Goal: Task Accomplishment & Management: Manage account settings

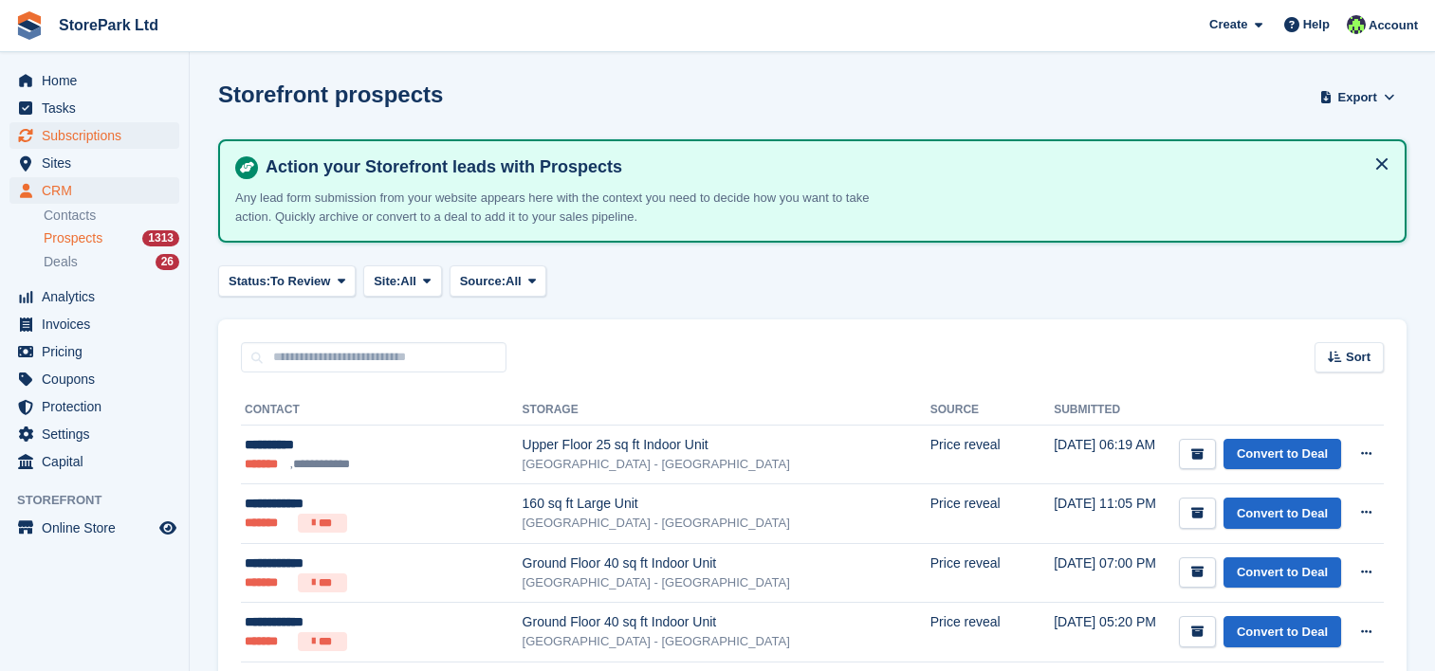
scroll to position [127, 0]
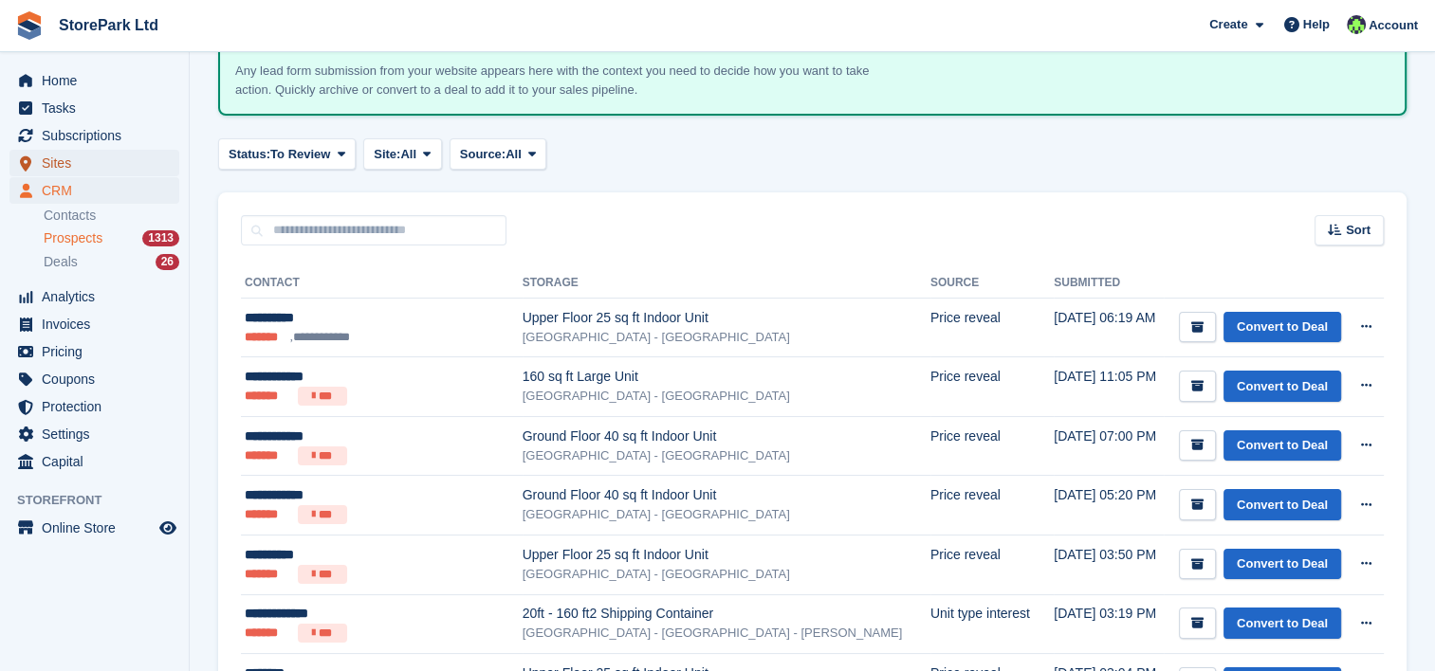
click at [95, 163] on span "Sites" at bounding box center [99, 163] width 114 height 27
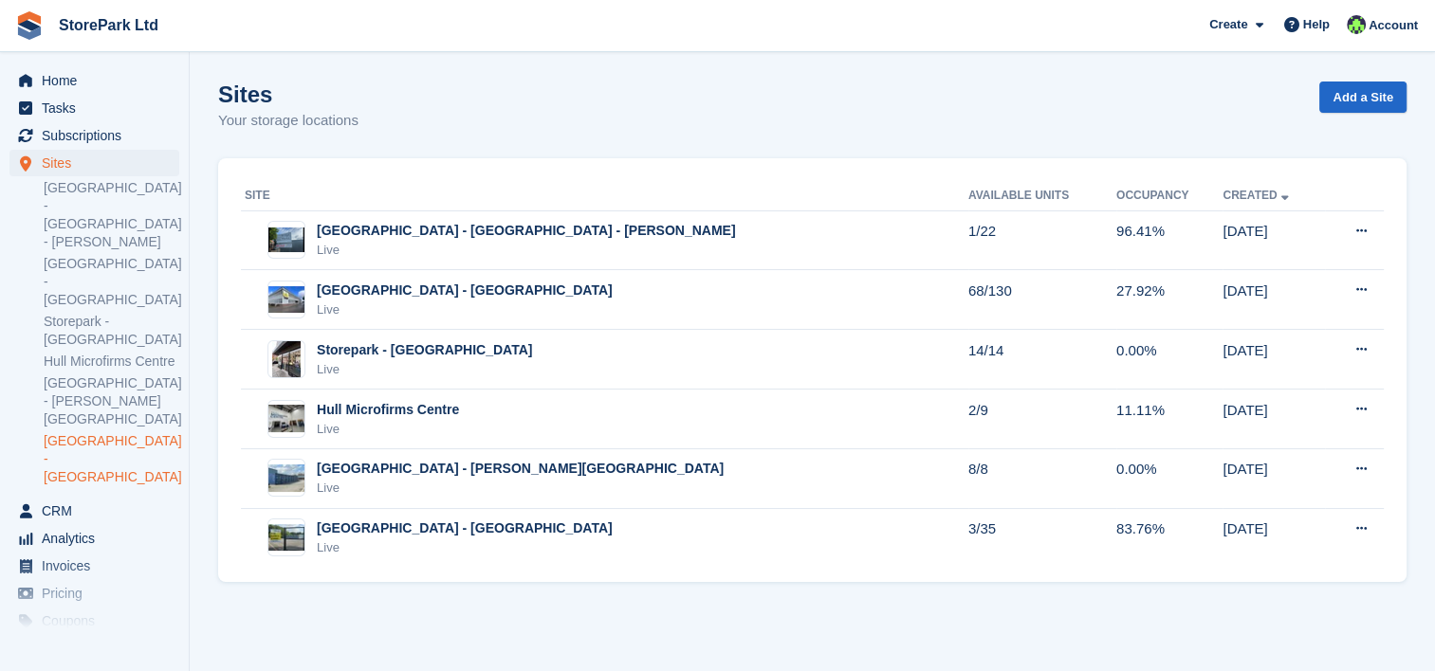
click at [118, 432] on link "[GEOGRAPHIC_DATA] - [GEOGRAPHIC_DATA]" at bounding box center [112, 459] width 136 height 54
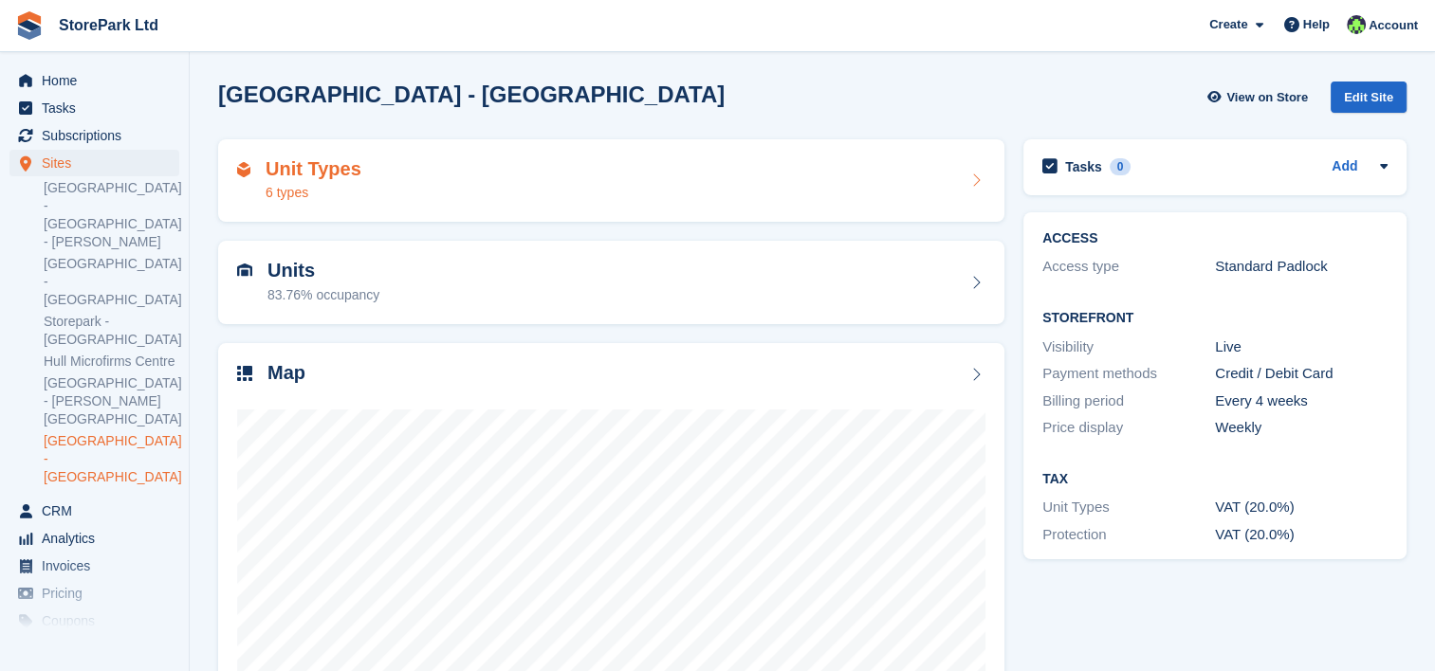
click at [406, 153] on div "Unit Types 6 types" at bounding box center [611, 180] width 786 height 83
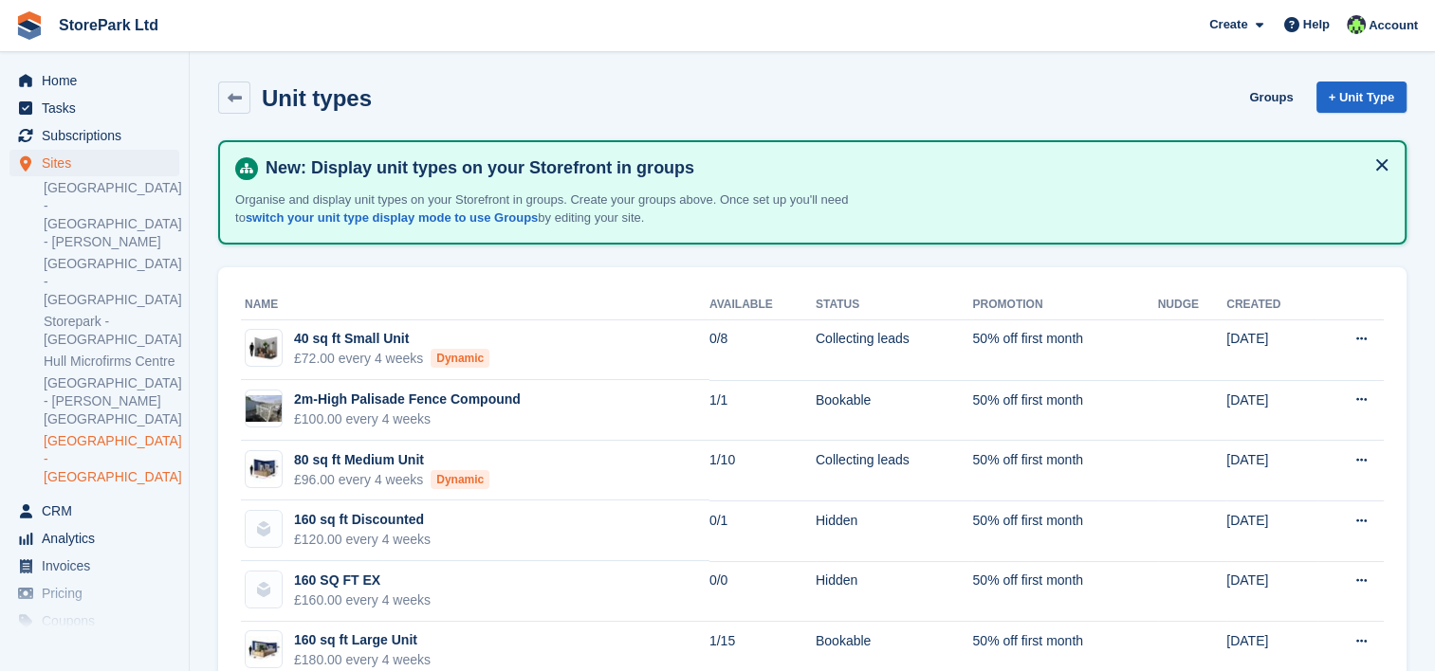
click at [146, 432] on link "[GEOGRAPHIC_DATA] - [GEOGRAPHIC_DATA]" at bounding box center [112, 459] width 136 height 54
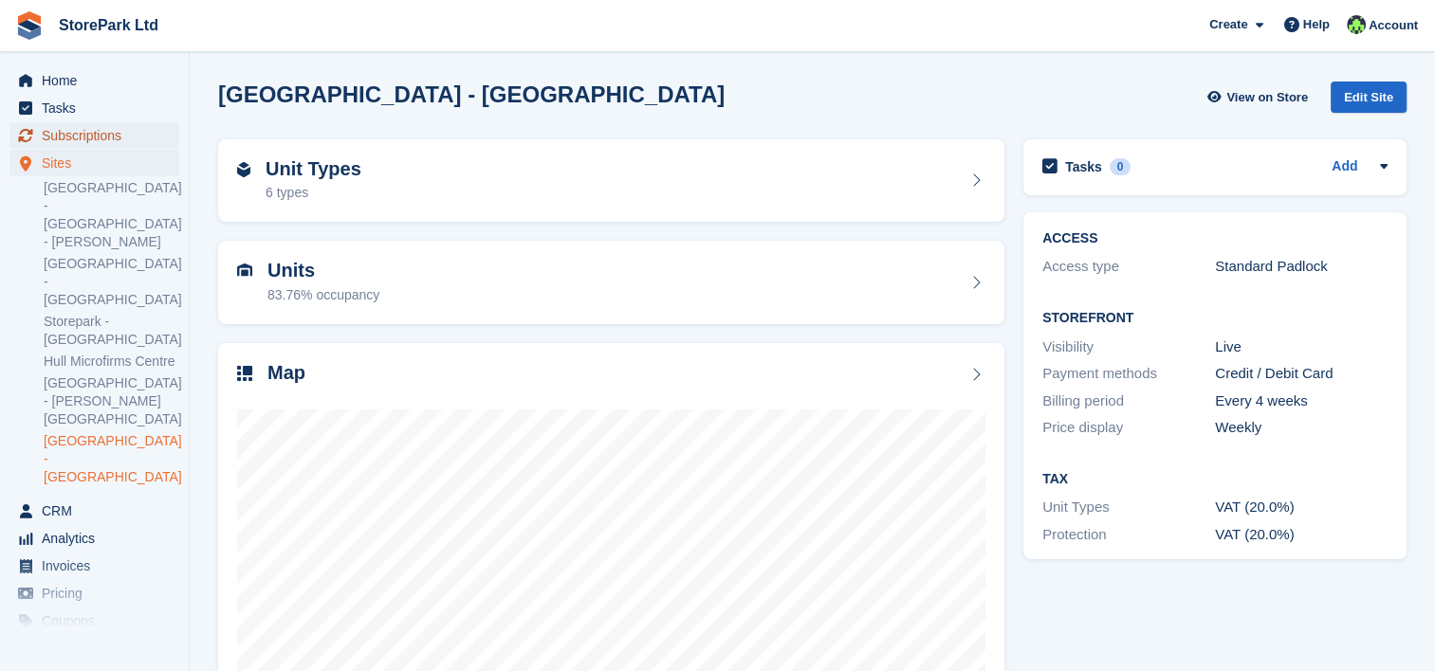
click at [93, 136] on span "Subscriptions" at bounding box center [99, 135] width 114 height 27
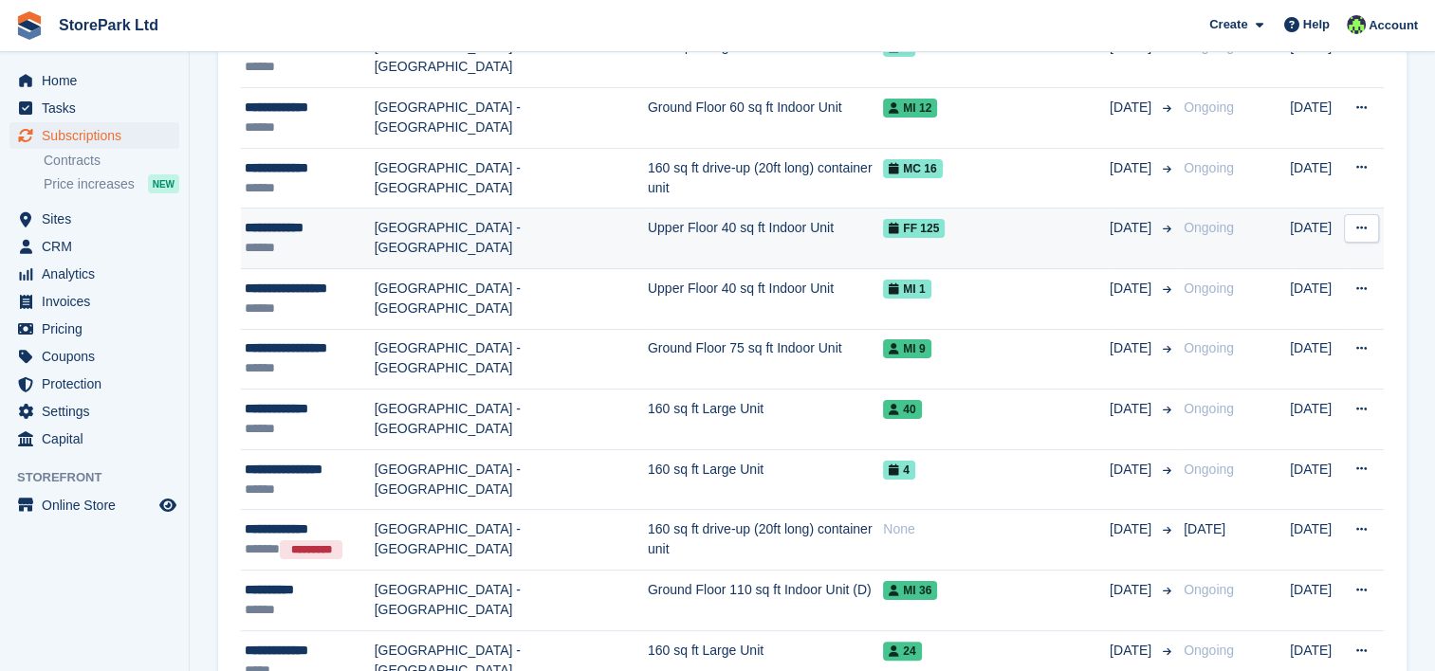
scroll to position [292, 0]
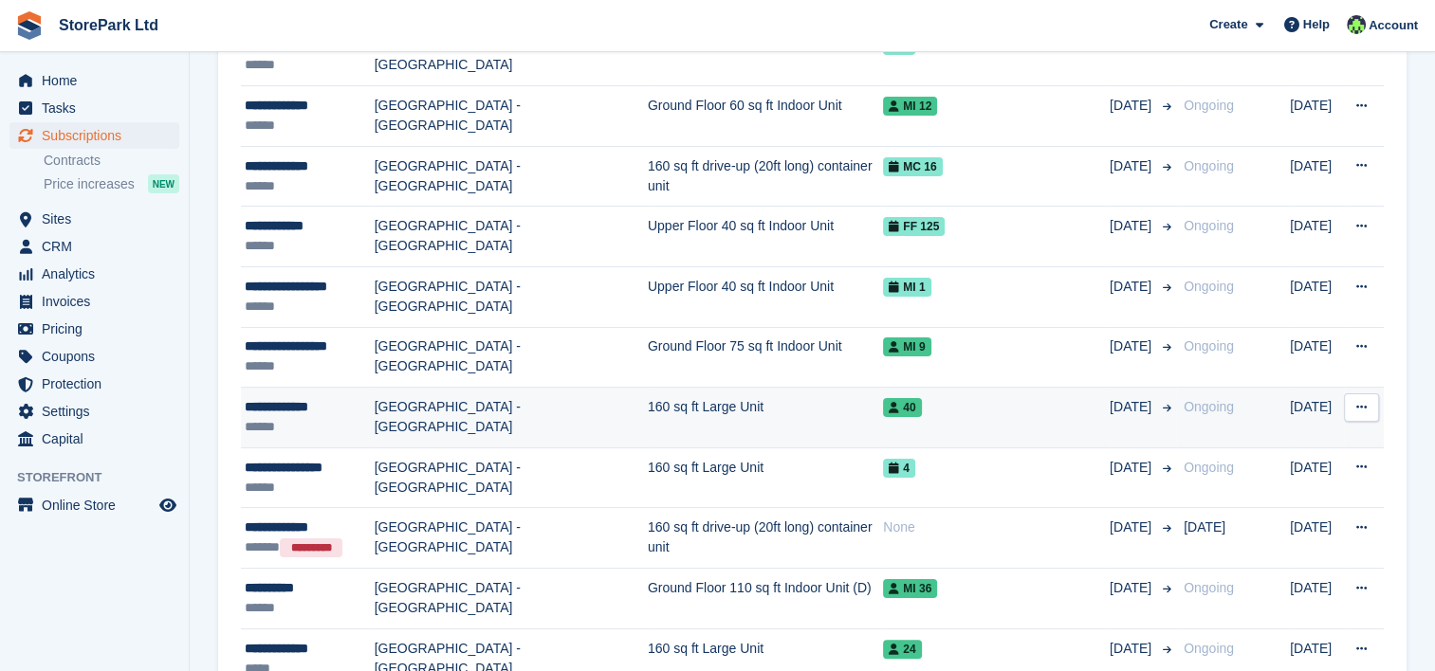
click at [371, 409] on div "**********" at bounding box center [310, 407] width 130 height 20
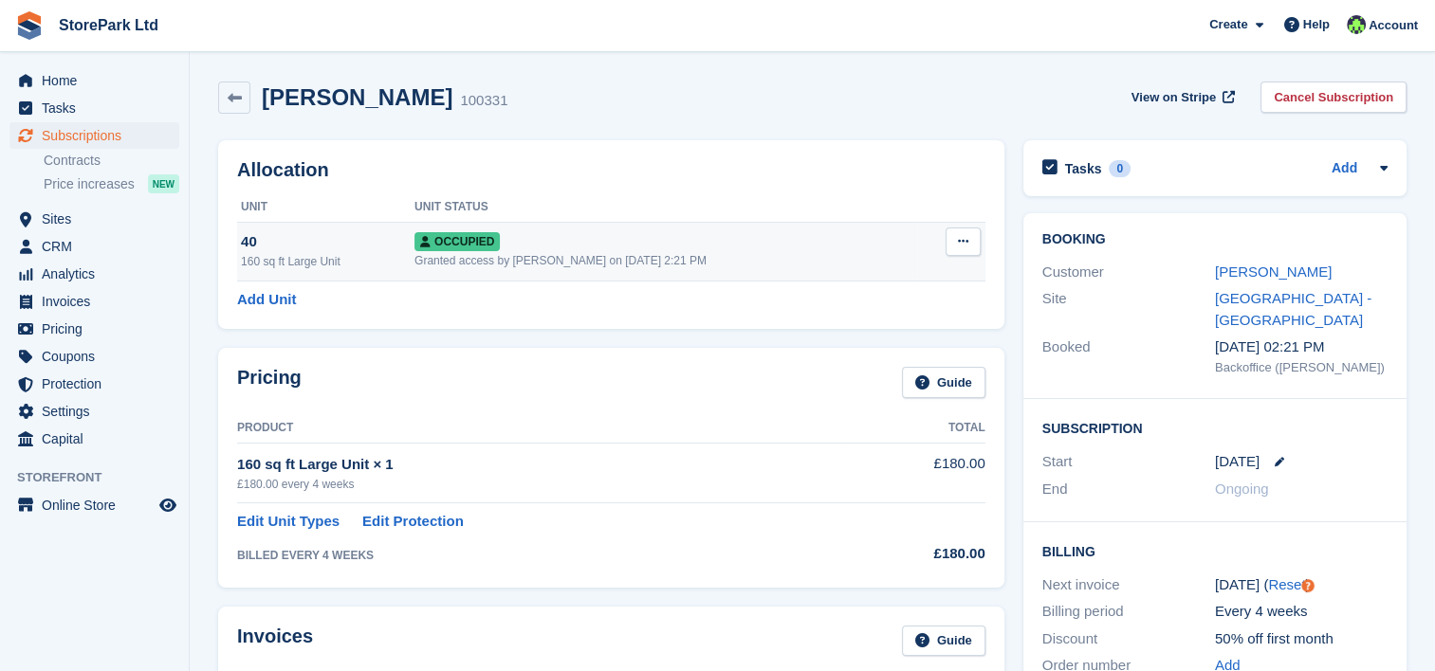
click at [540, 254] on div "Granted access by [PERSON_NAME] on [DATE] 2:21 PM" at bounding box center [665, 260] width 503 height 17
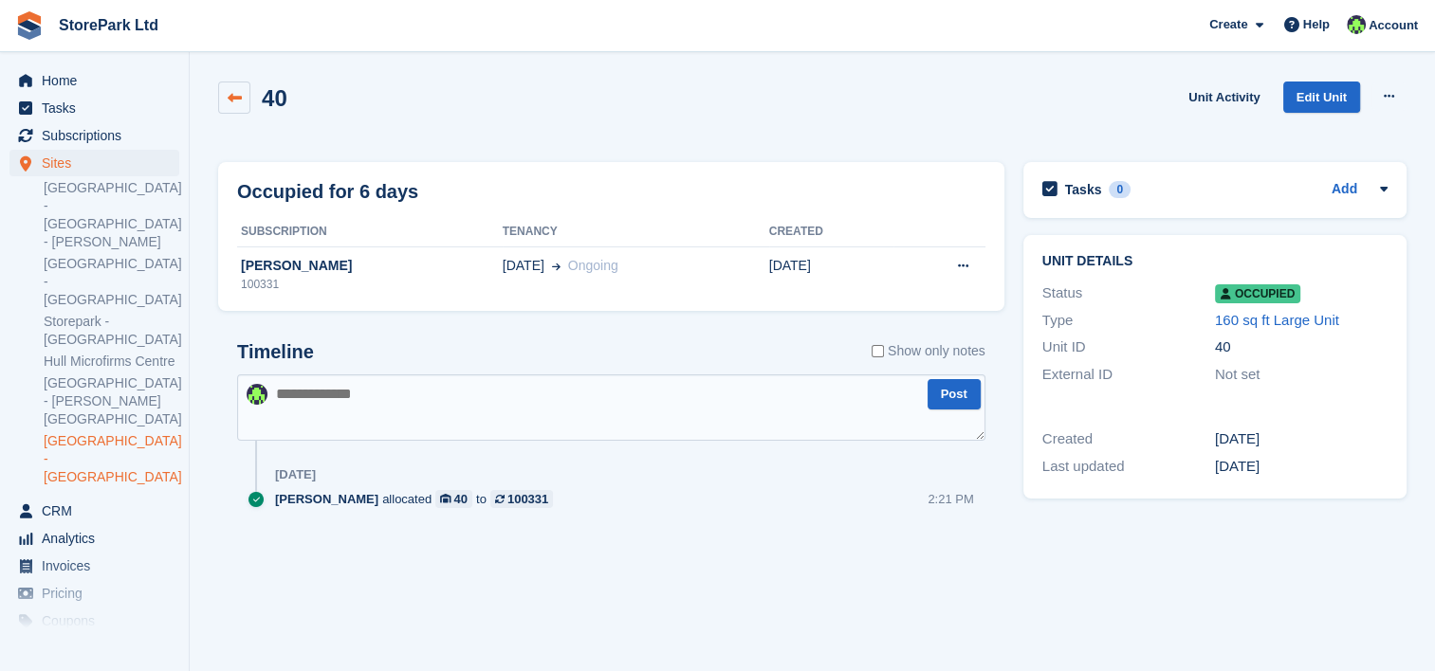
click at [240, 99] on icon at bounding box center [235, 98] width 14 height 14
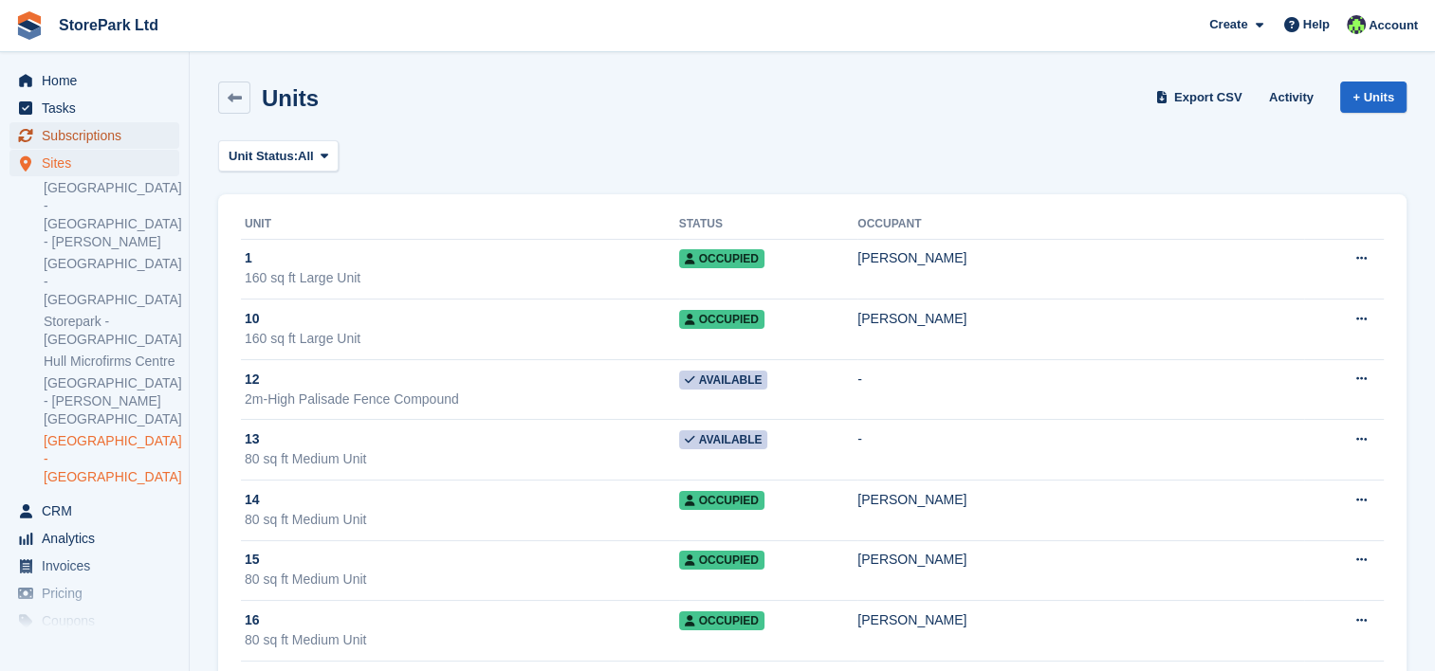
click at [80, 148] on span "Subscriptions" at bounding box center [99, 135] width 114 height 27
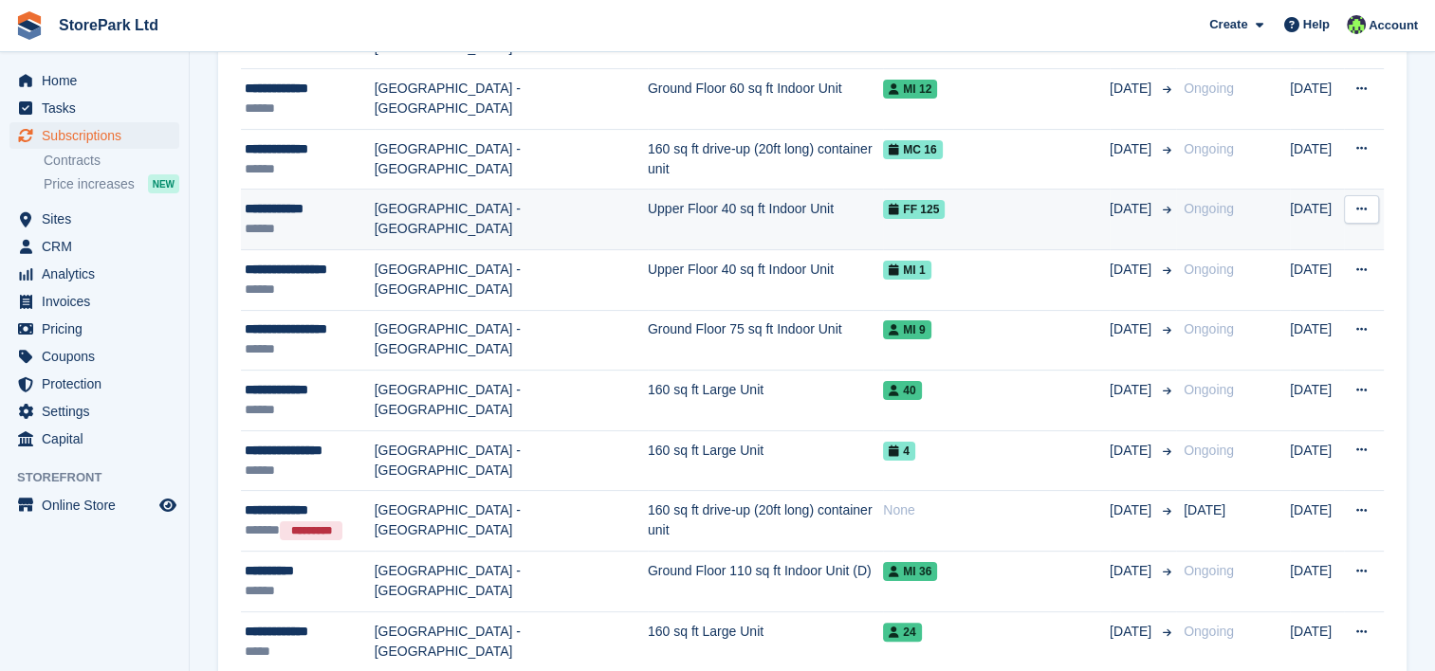
scroll to position [315, 0]
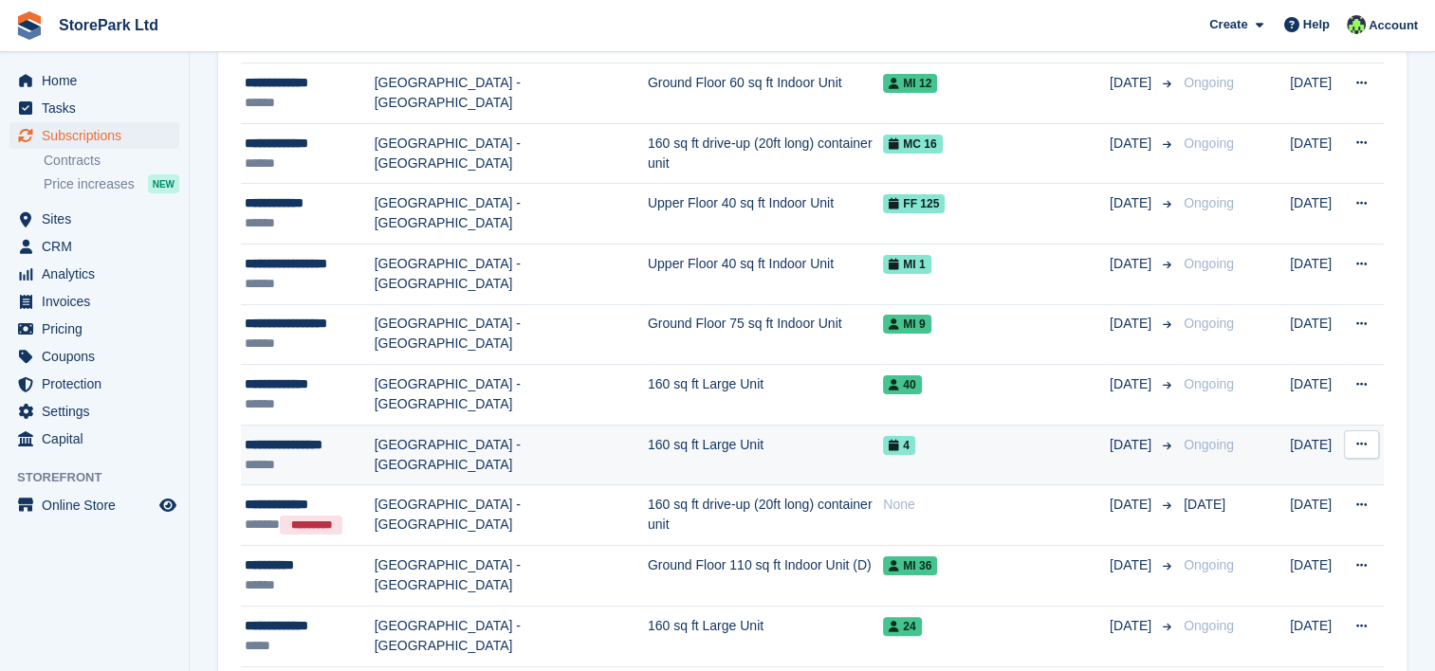
click at [520, 445] on td "[GEOGRAPHIC_DATA] - [GEOGRAPHIC_DATA]" at bounding box center [511, 455] width 273 height 61
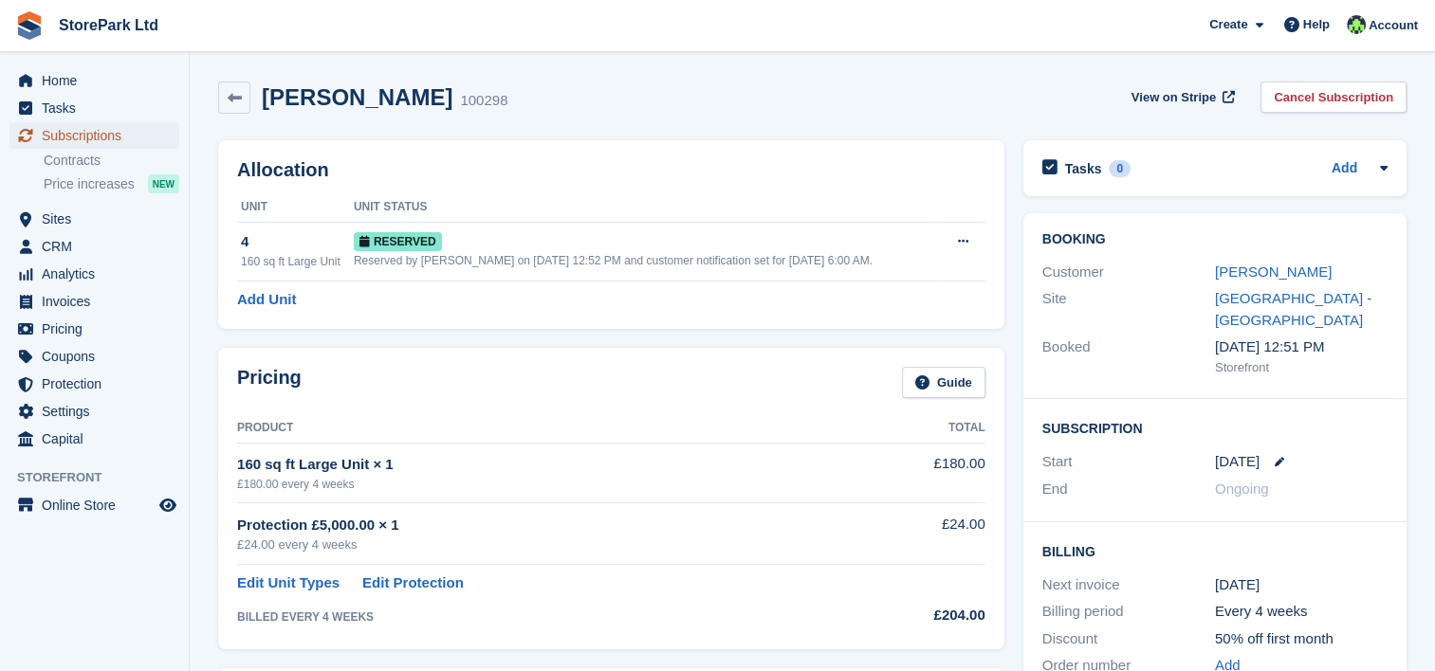
click at [105, 140] on span "Subscriptions" at bounding box center [99, 135] width 114 height 27
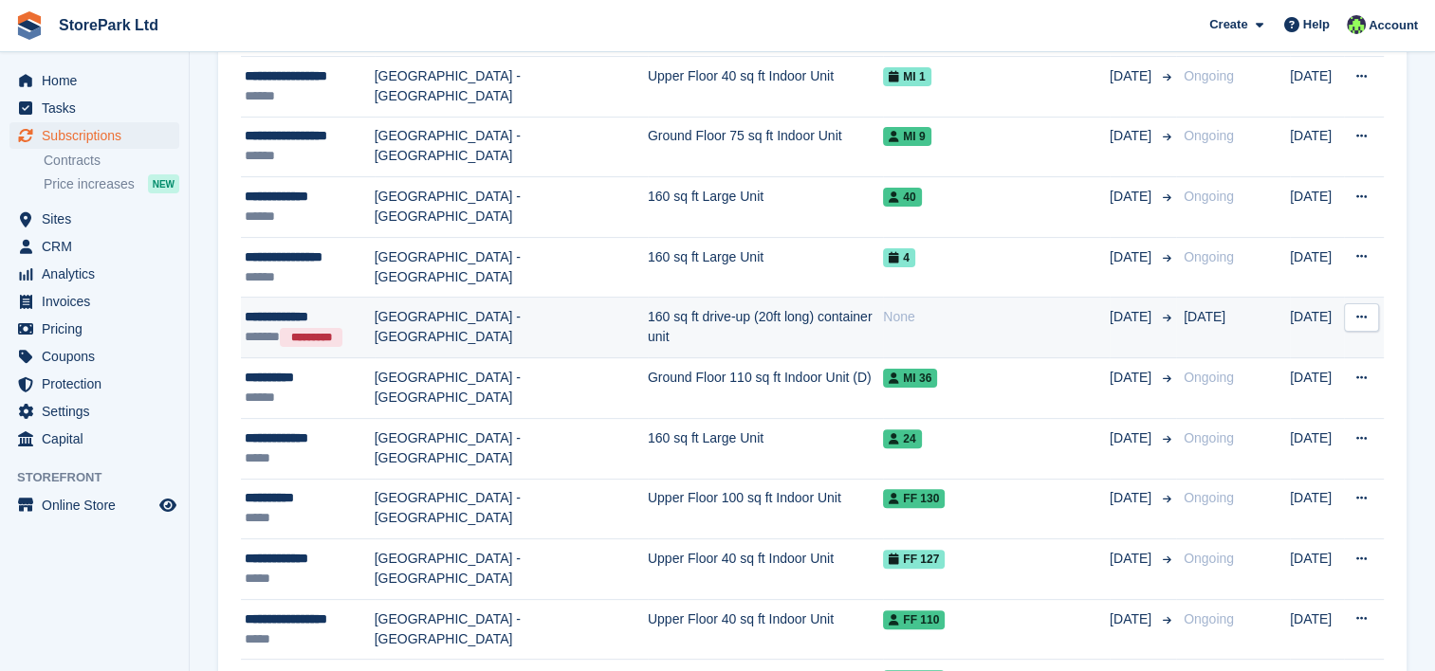
scroll to position [504, 0]
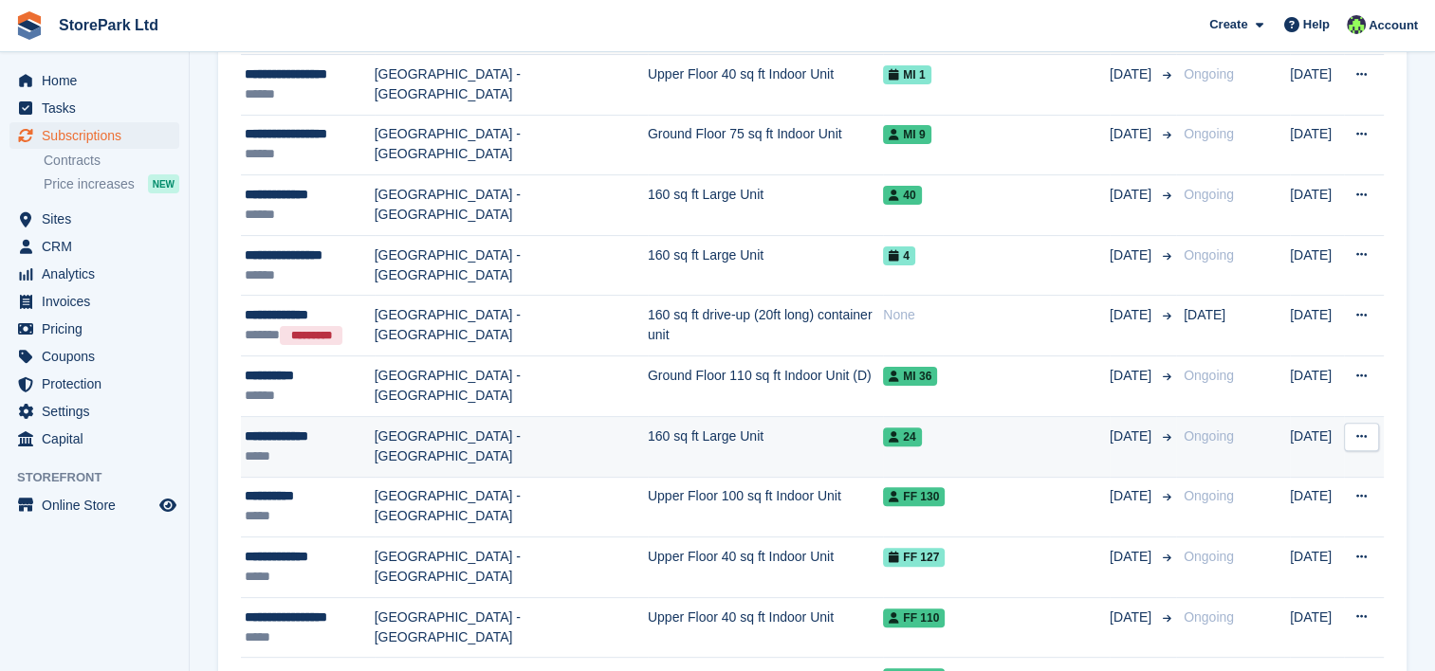
click at [359, 472] on td "**********" at bounding box center [308, 447] width 134 height 61
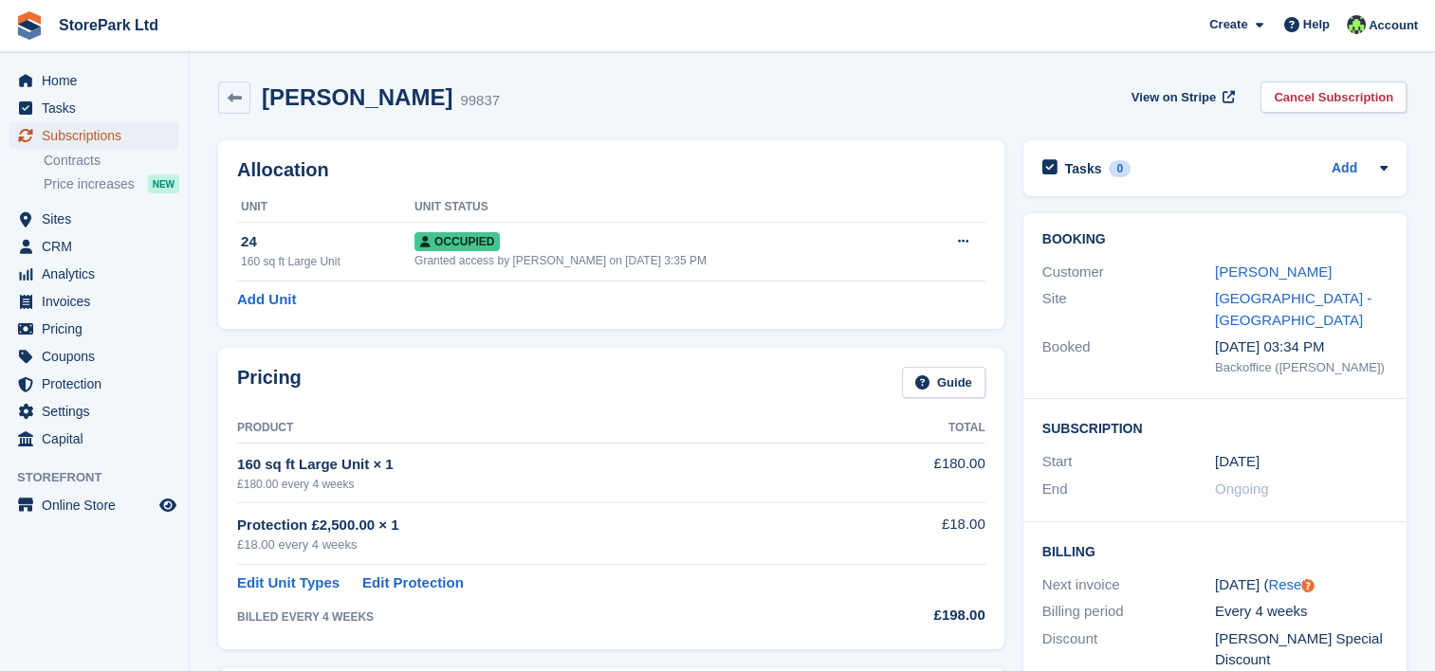
click at [97, 148] on span "Subscriptions" at bounding box center [99, 135] width 114 height 27
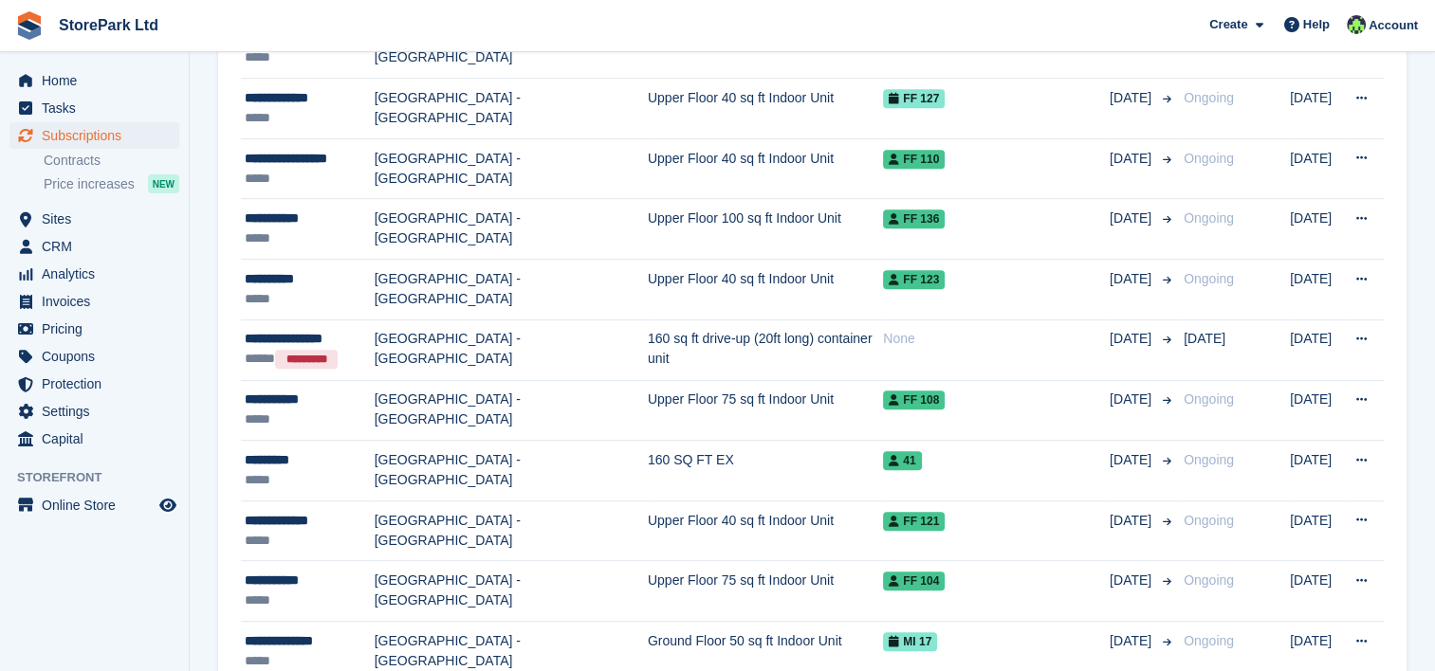
scroll to position [963, 0]
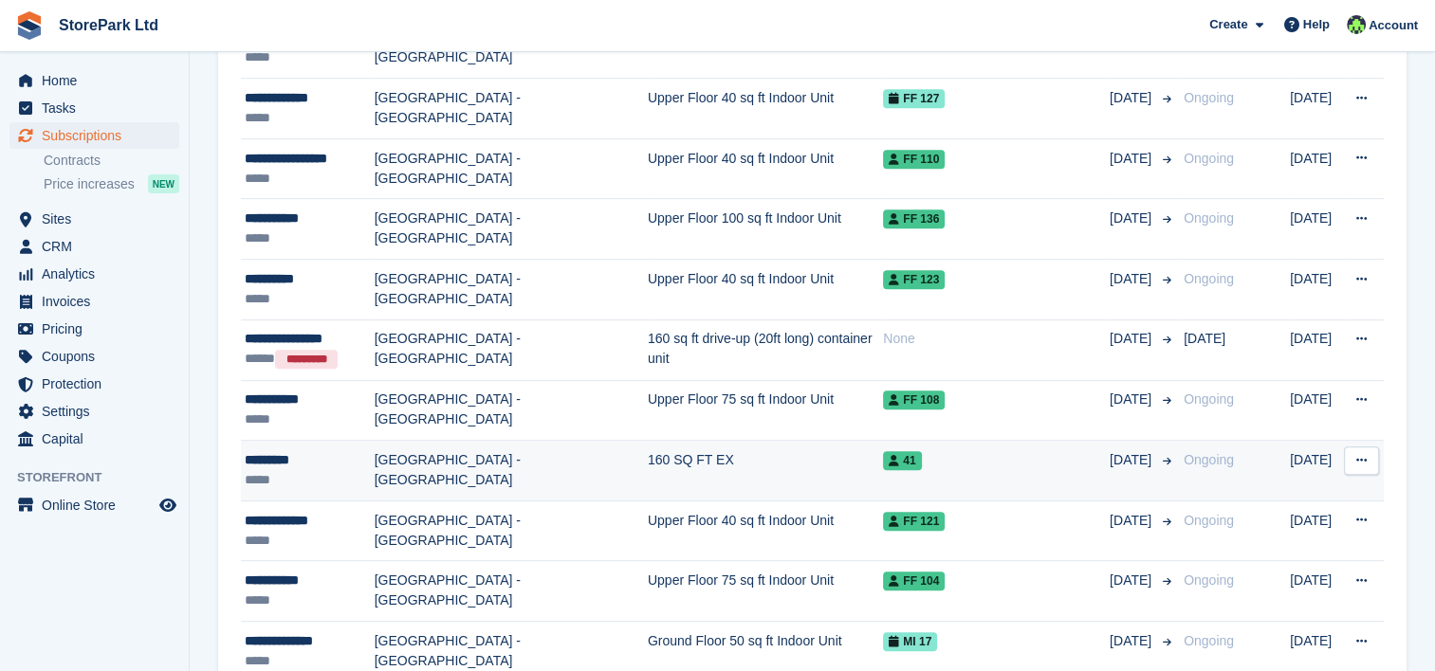
click at [440, 474] on td "[GEOGRAPHIC_DATA] - [GEOGRAPHIC_DATA]" at bounding box center [511, 471] width 273 height 61
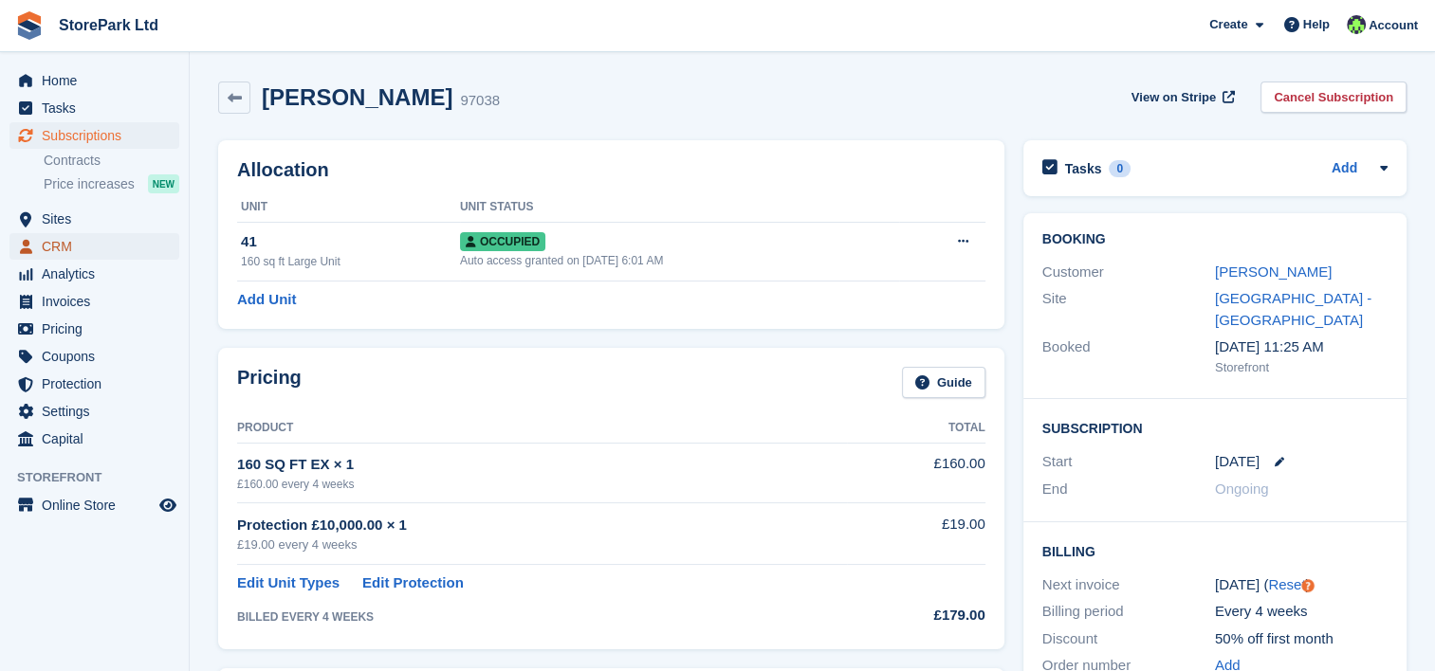
click at [101, 248] on span "CRM" at bounding box center [99, 246] width 114 height 27
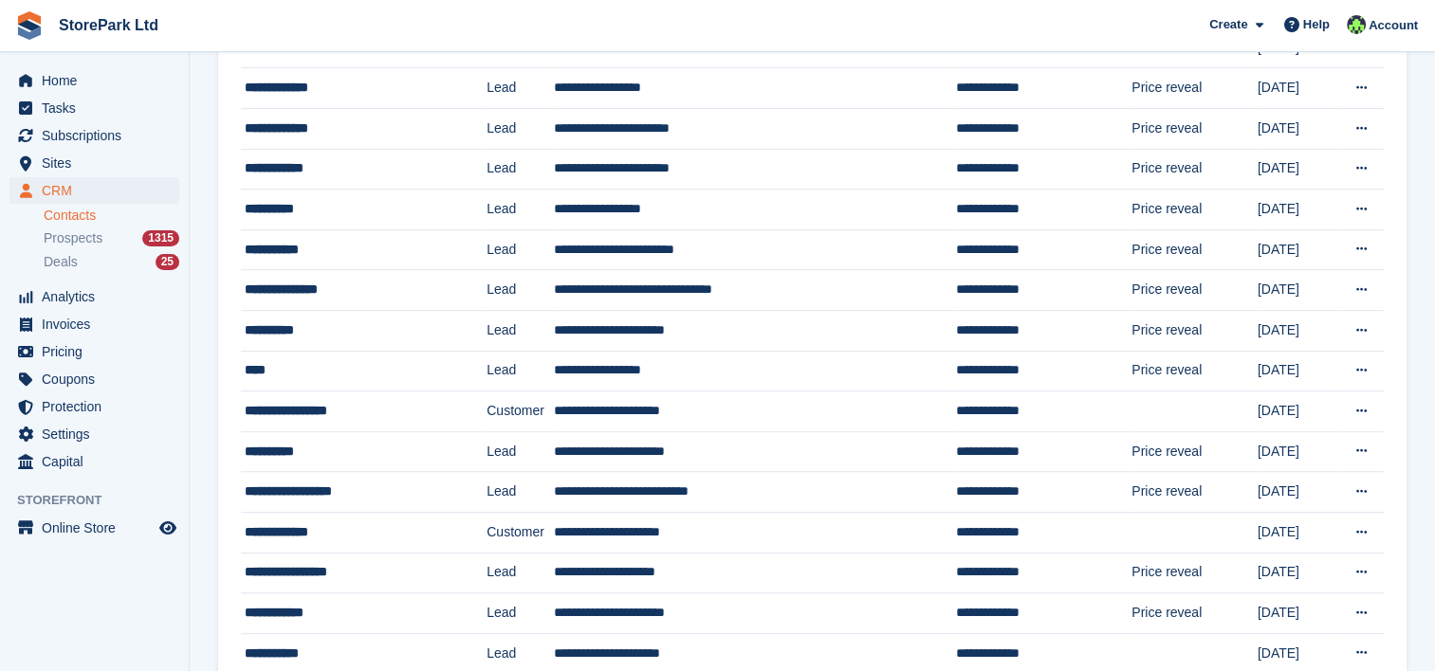
scroll to position [948, 0]
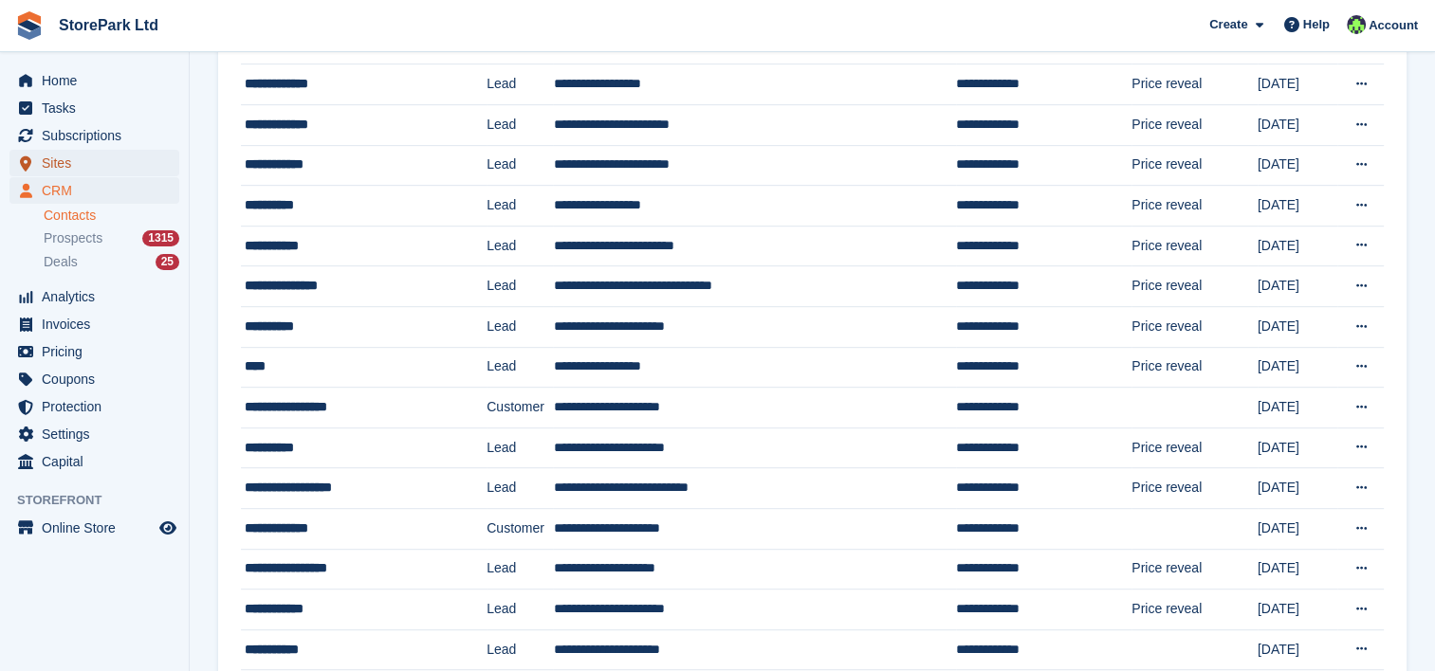
click at [91, 170] on span "Sites" at bounding box center [99, 163] width 114 height 27
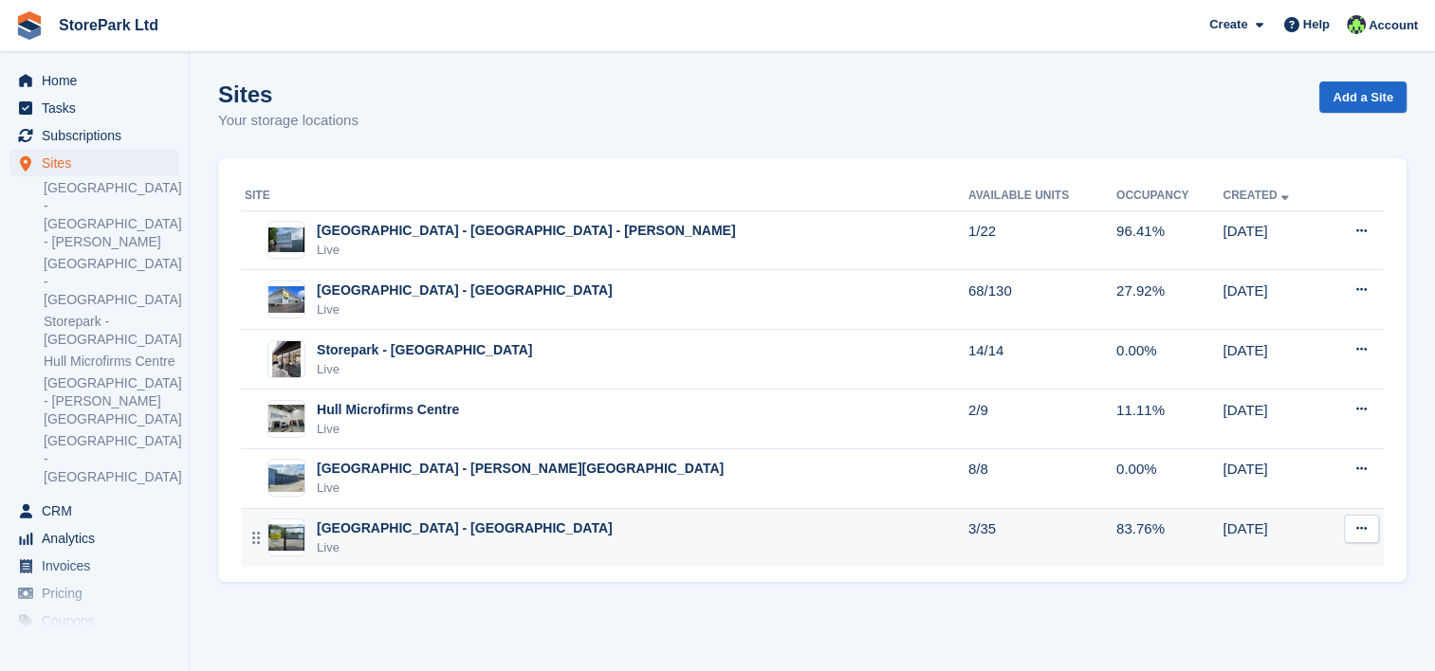
click at [458, 521] on div "[GEOGRAPHIC_DATA] - [GEOGRAPHIC_DATA]" at bounding box center [465, 529] width 296 height 20
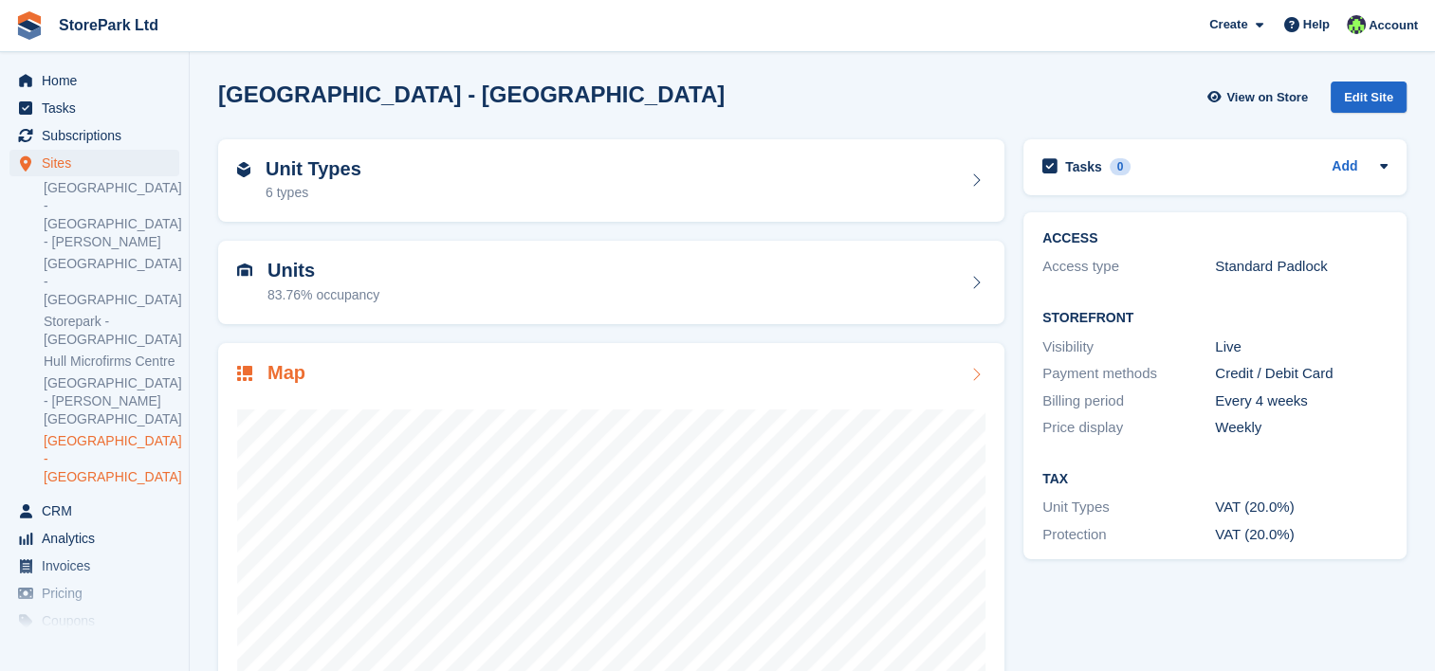
scroll to position [137, 0]
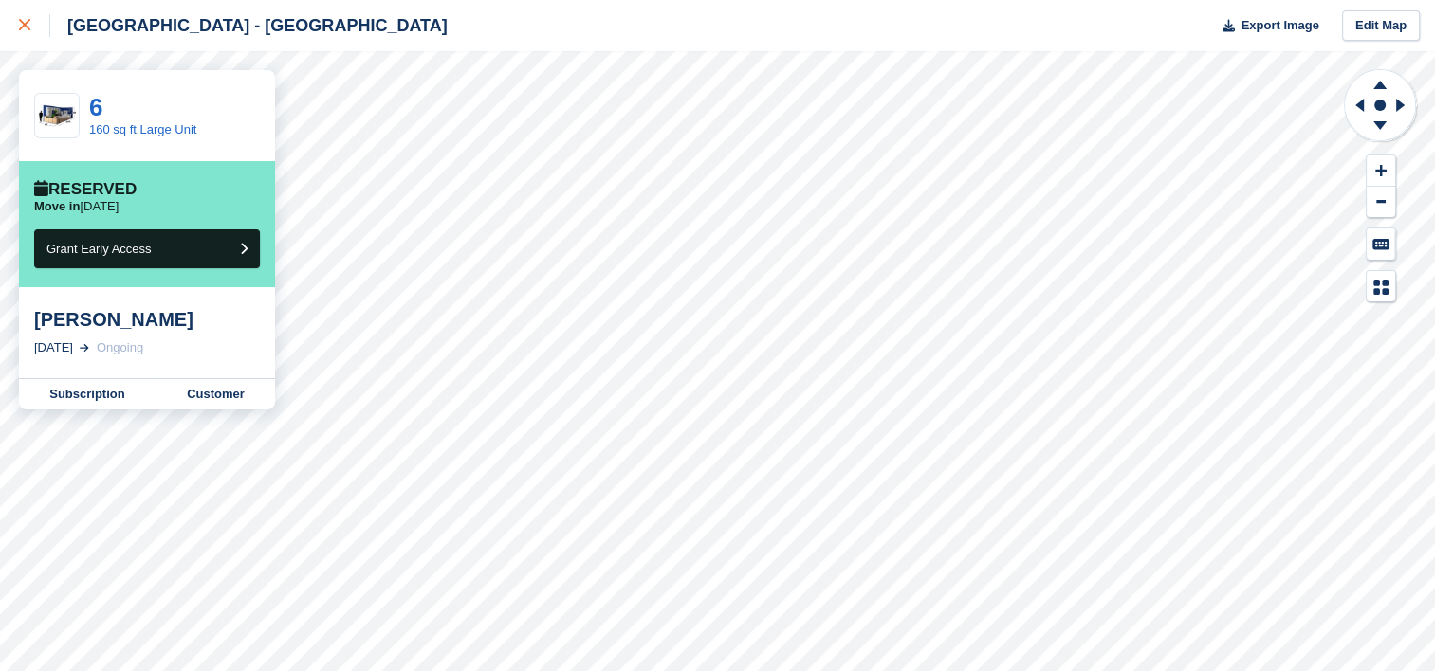
click at [14, 26] on link at bounding box center [25, 25] width 50 height 51
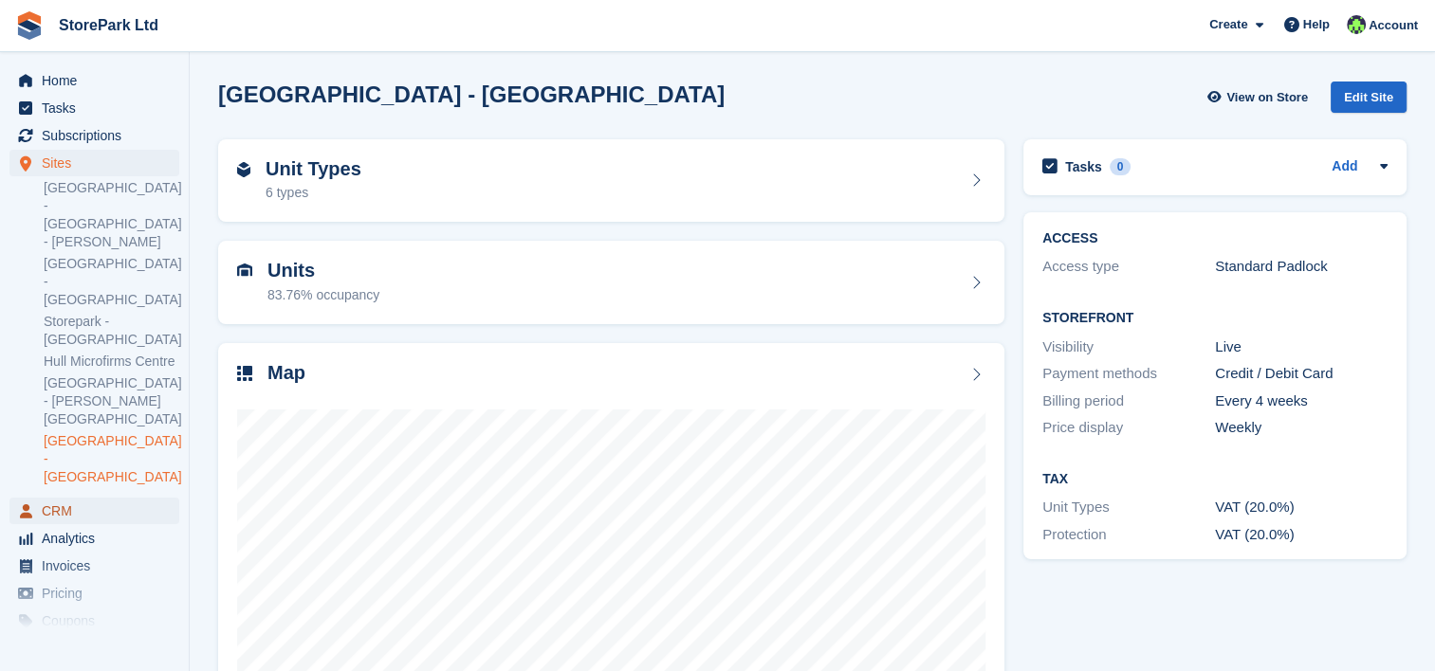
click at [125, 498] on span "CRM" at bounding box center [99, 511] width 114 height 27
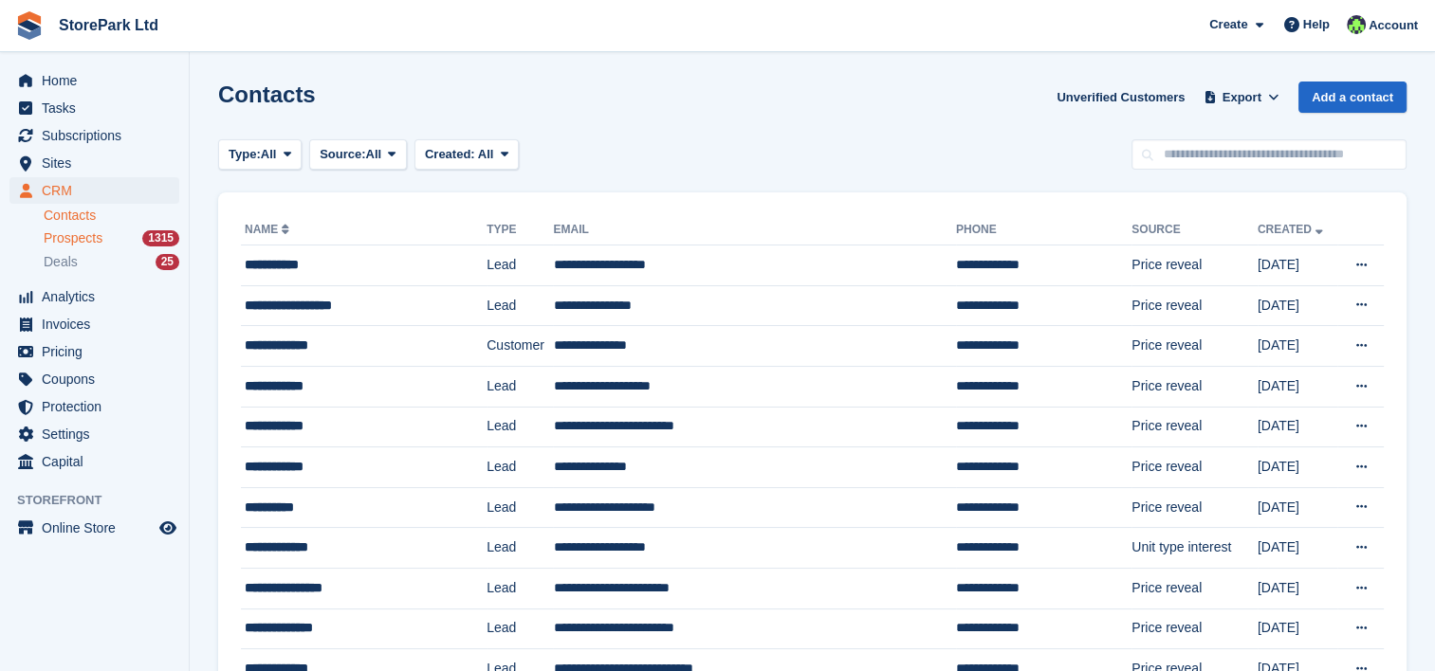
click at [121, 243] on div "Prospects 1315" at bounding box center [112, 238] width 136 height 18
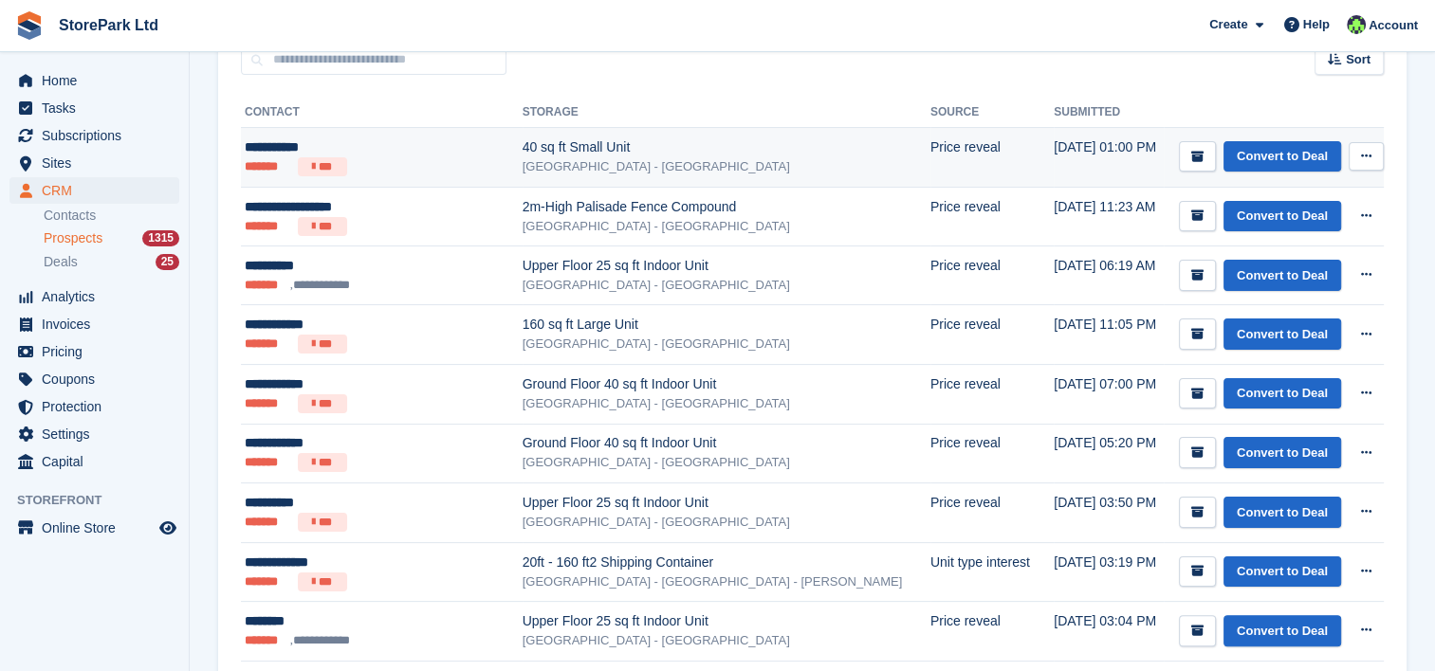
scroll to position [300, 0]
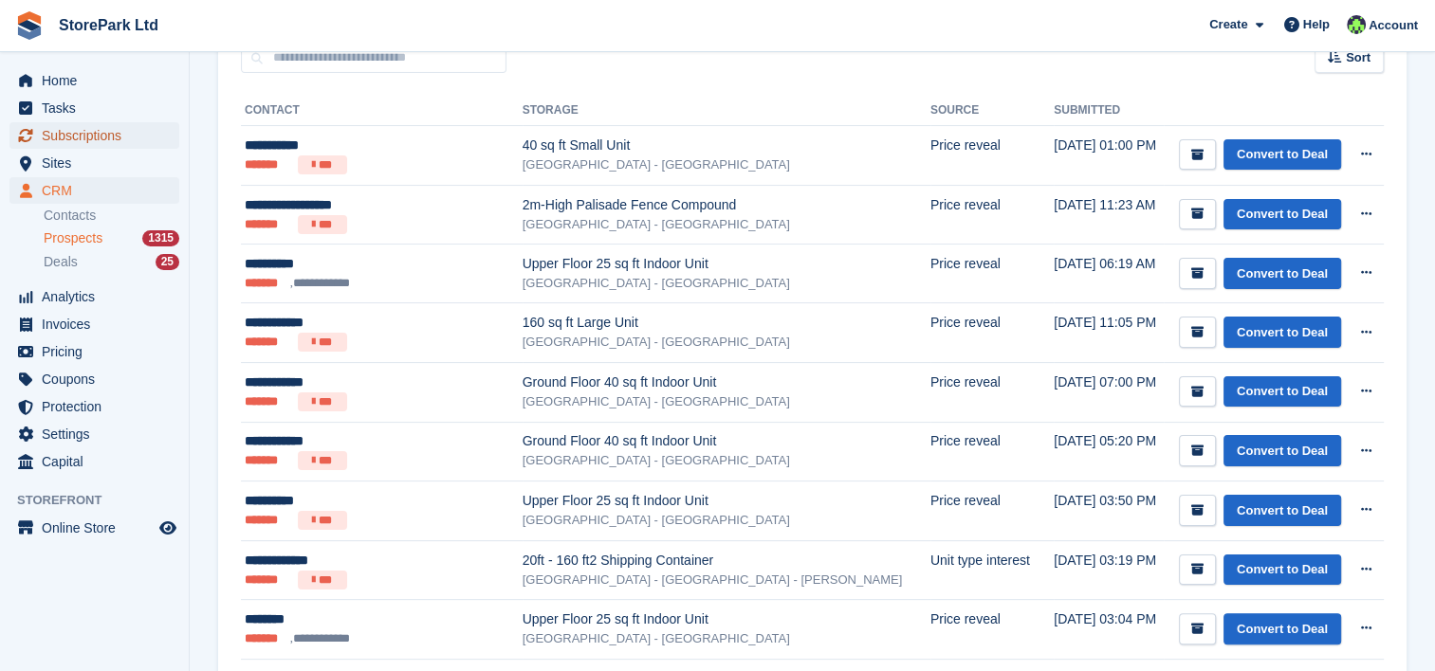
click at [94, 145] on span "Subscriptions" at bounding box center [99, 135] width 114 height 27
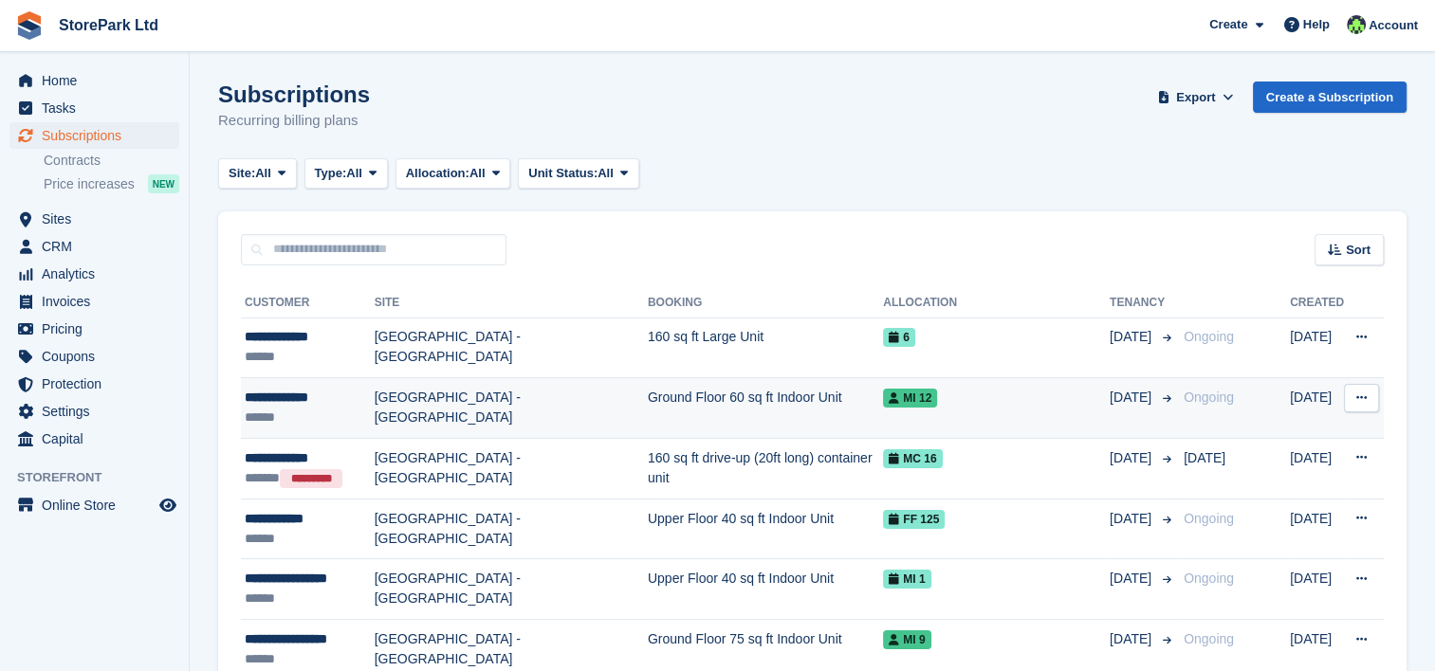
click at [350, 383] on td "**********" at bounding box center [308, 408] width 134 height 61
